Goal: Communication & Community: Answer question/provide support

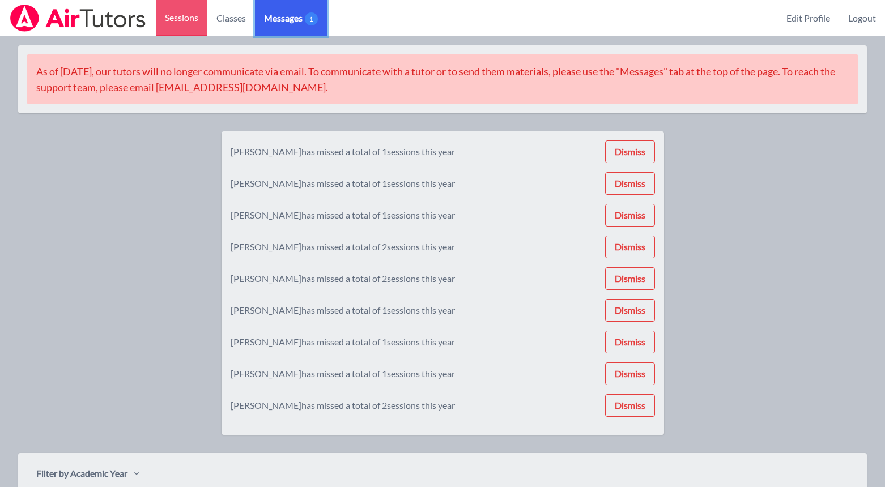
click at [307, 6] on link "Messages 1" at bounding box center [291, 18] width 72 height 36
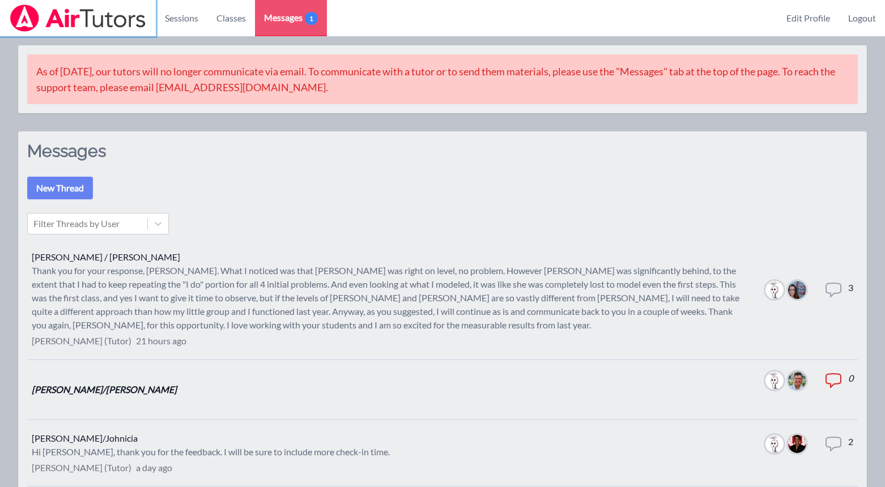
click at [104, 23] on img at bounding box center [78, 18] width 138 height 27
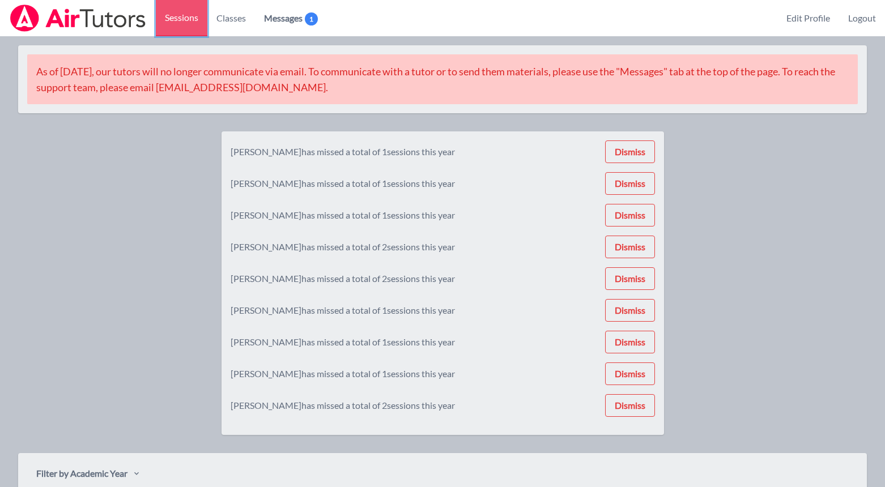
click at [167, 22] on link "Sessions" at bounding box center [182, 18] width 52 height 36
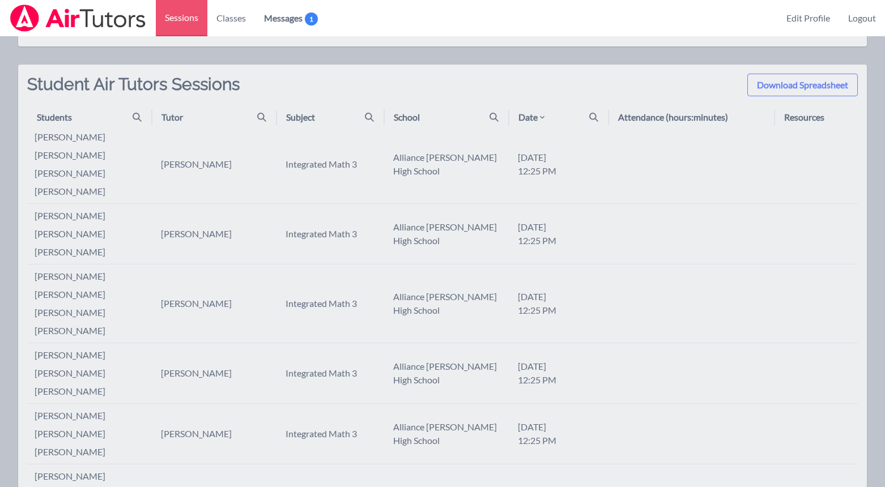
scroll to position [440, 0]
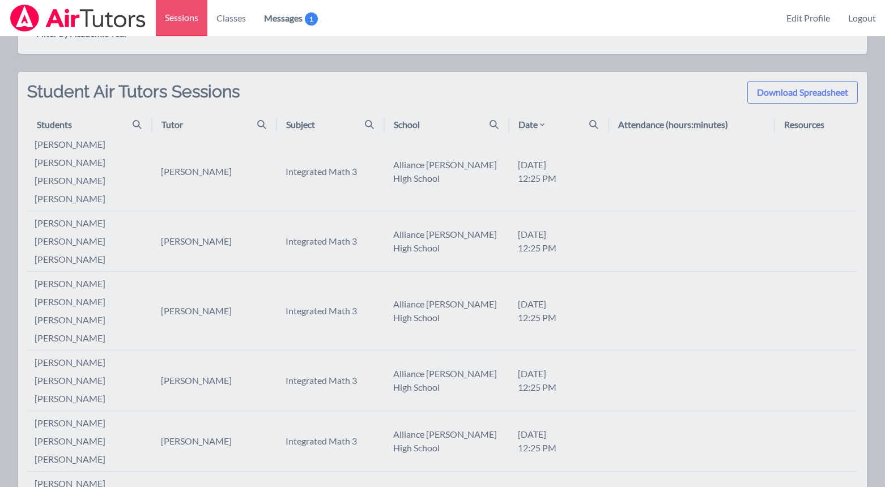
click at [594, 125] on icon at bounding box center [593, 124] width 9 height 9
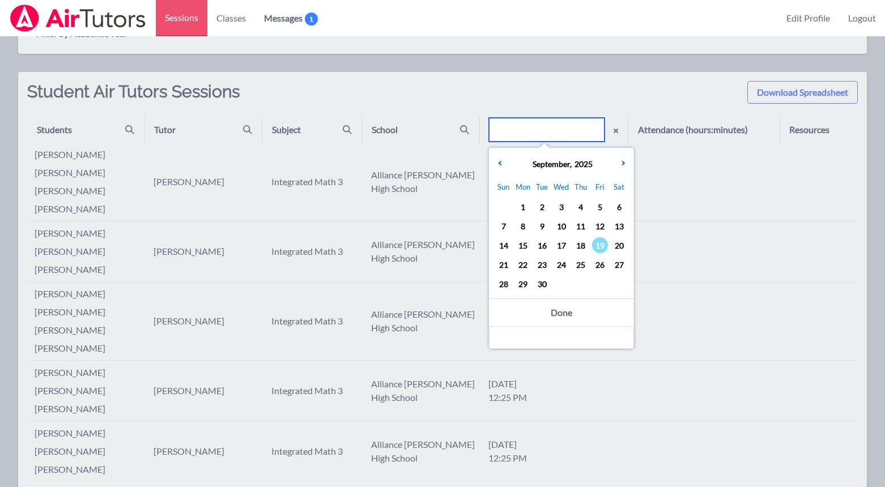
click at [590, 126] on input "text" at bounding box center [547, 130] width 116 height 24
click at [579, 244] on span "18" at bounding box center [581, 245] width 16 height 16
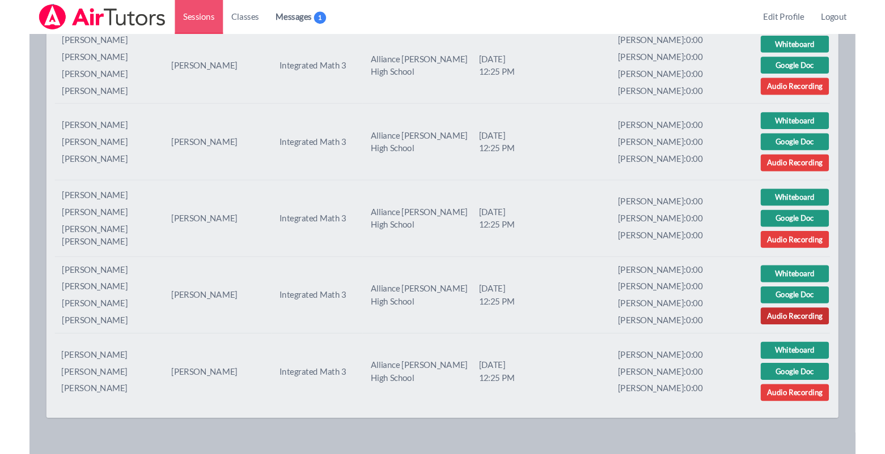
scroll to position [1071, 0]
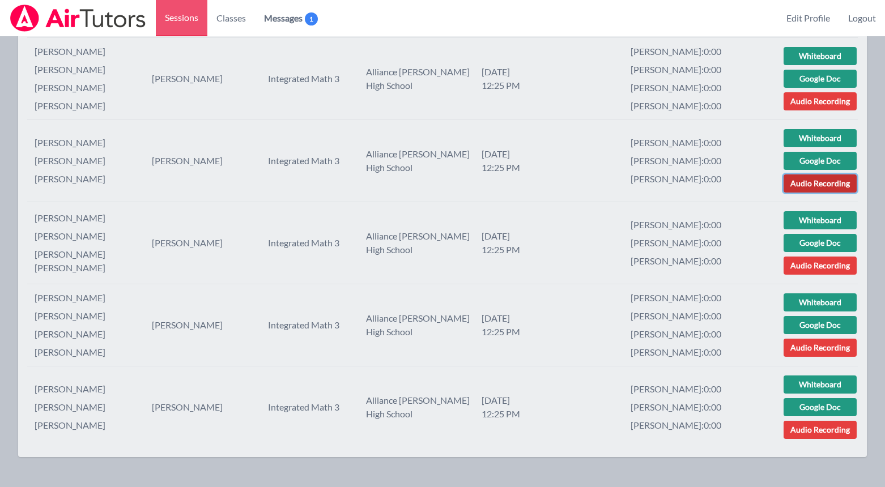
click at [822, 185] on link "Audio Recording" at bounding box center [820, 184] width 73 height 18
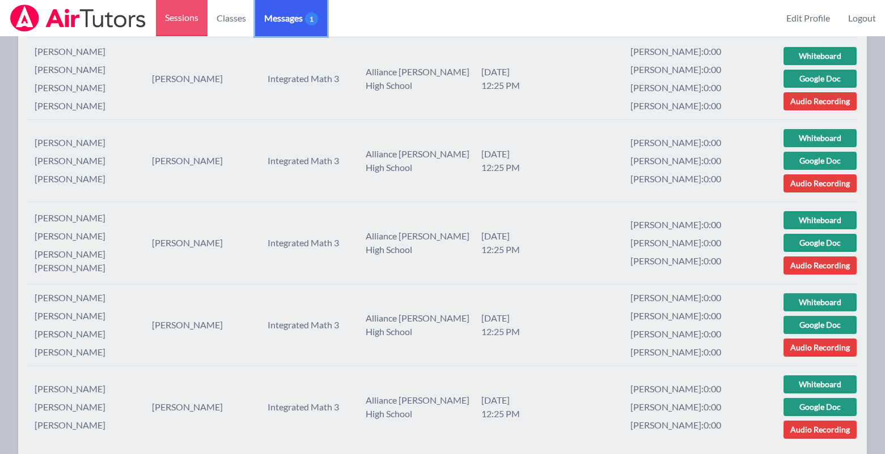
click at [297, 25] on link "Messages 1" at bounding box center [291, 18] width 72 height 36
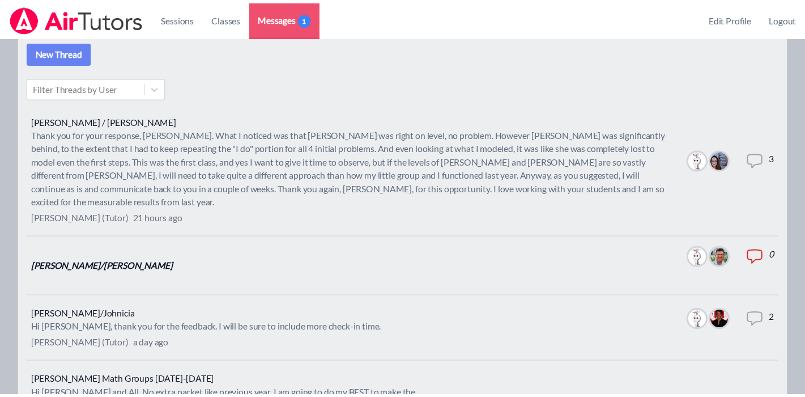
scroll to position [136, 0]
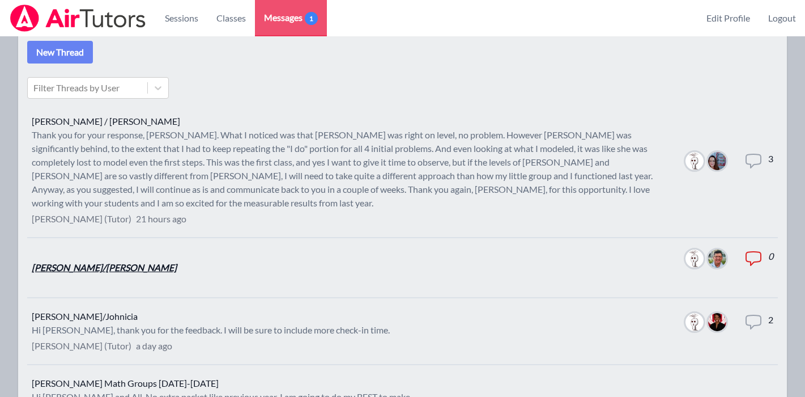
click at [95, 262] on link "[PERSON_NAME]/[PERSON_NAME]" at bounding box center [104, 267] width 145 height 11
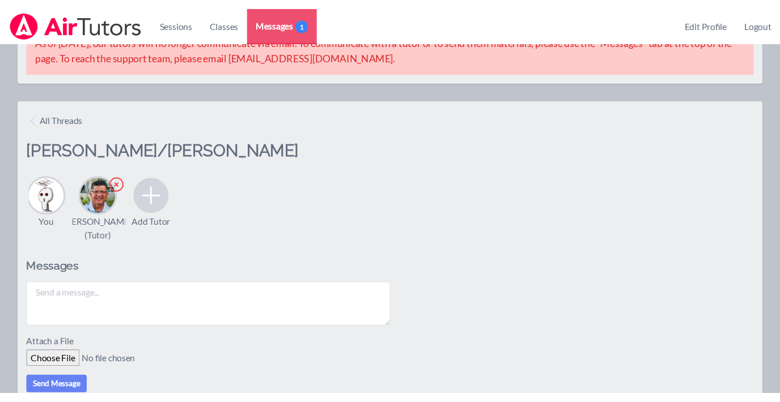
scroll to position [135, 0]
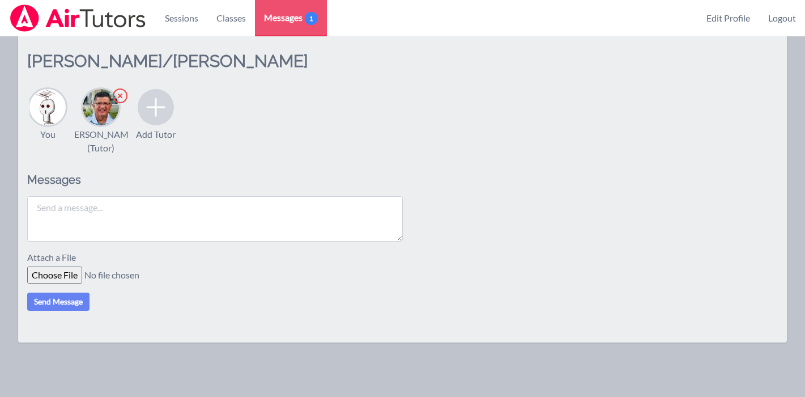
click at [188, 214] on textarea at bounding box center [215, 218] width 376 height 45
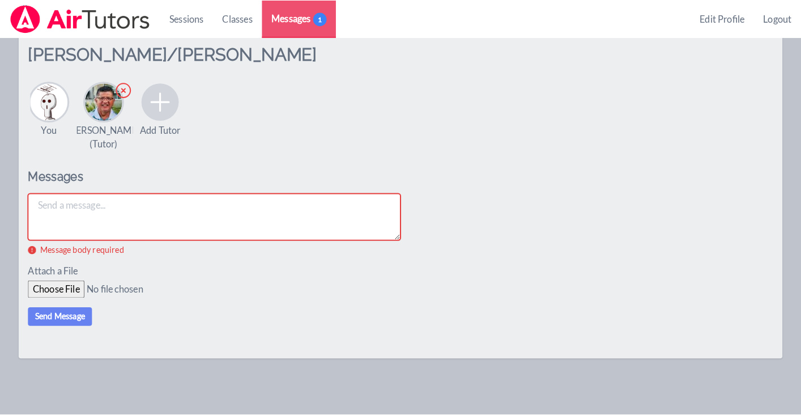
scroll to position [131, 0]
